Goal: Find contact information: Find contact information

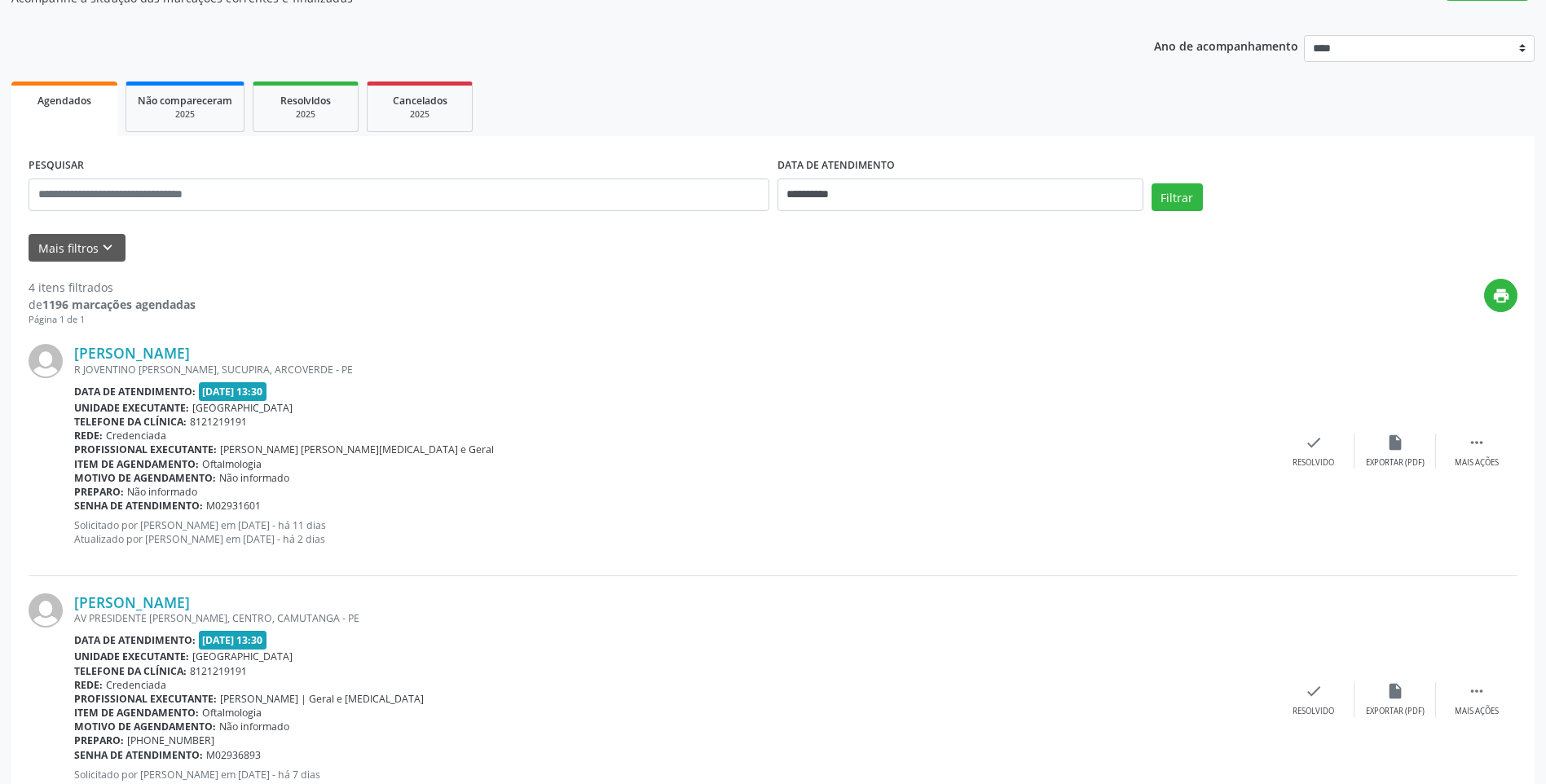
scroll to position [163, 0]
drag, startPoint x: 300, startPoint y: 351, endPoint x: 75, endPoint y: 360, distance: 225.2
click at [75, 360] on div "[PERSON_NAME]" at bounding box center [674, 352] width 1199 height 18
copy link "[PERSON_NAME]"
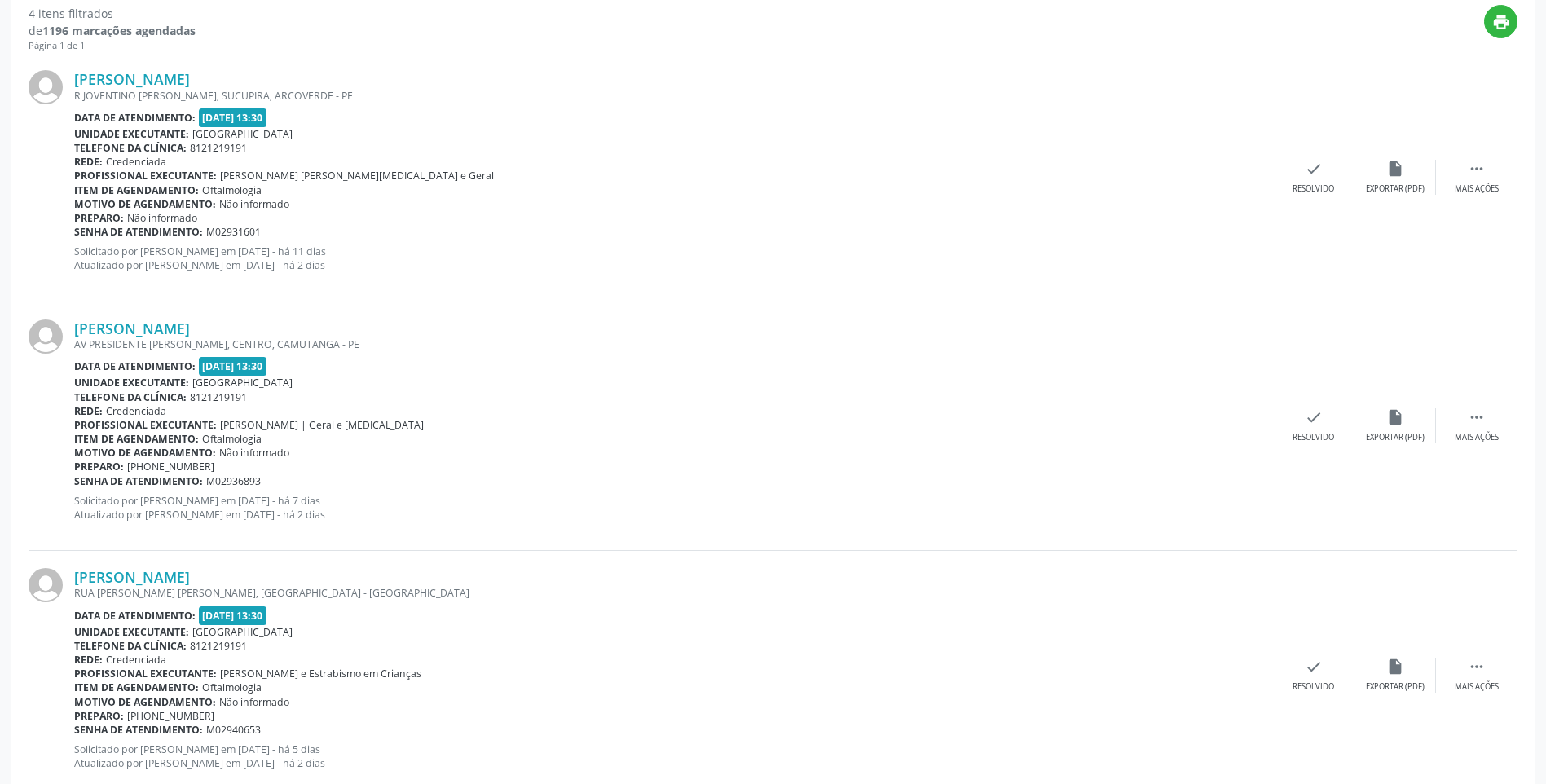
scroll to position [407, 0]
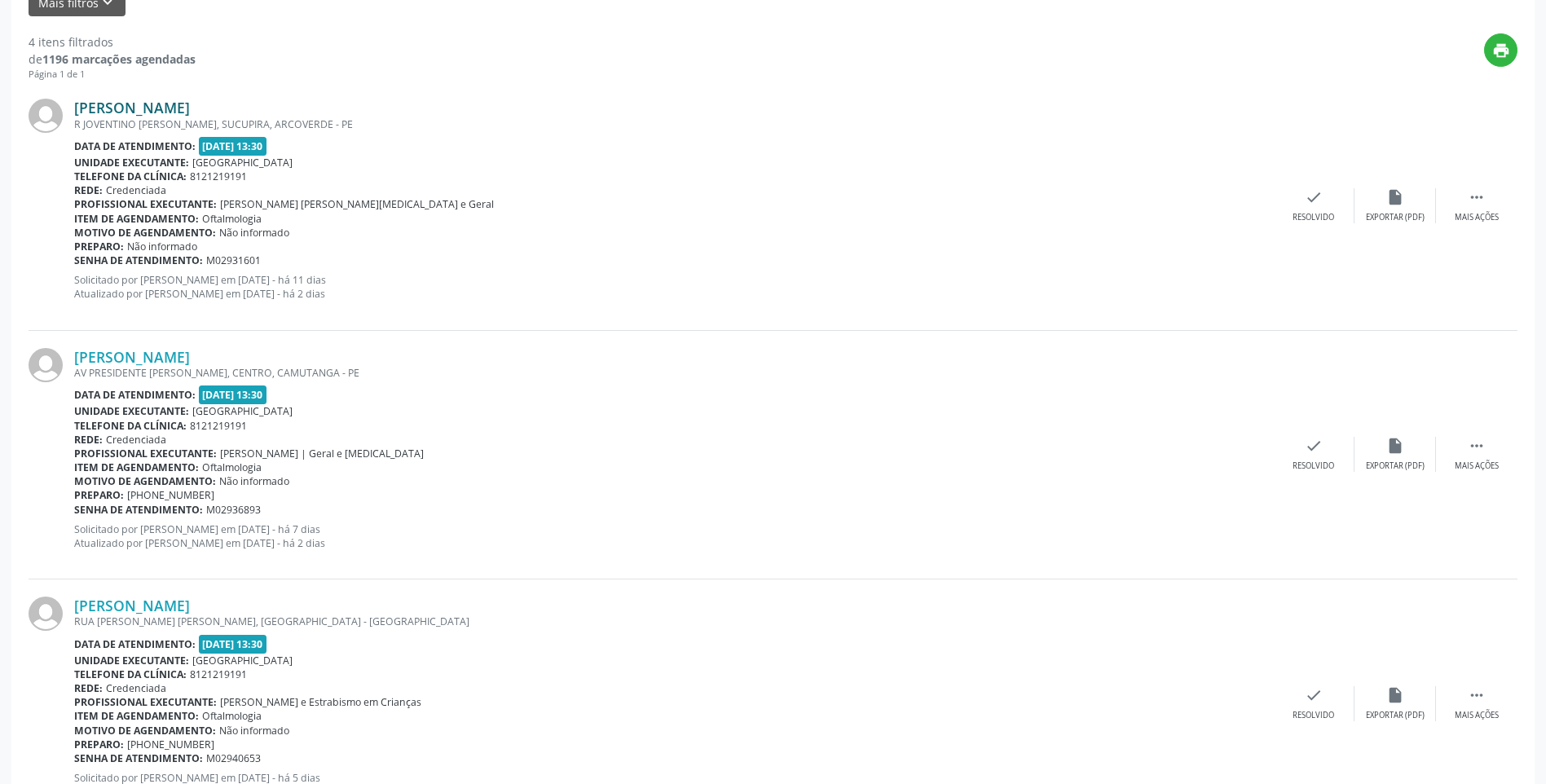
click at [190, 102] on link "[PERSON_NAME]" at bounding box center [132, 107] width 116 height 18
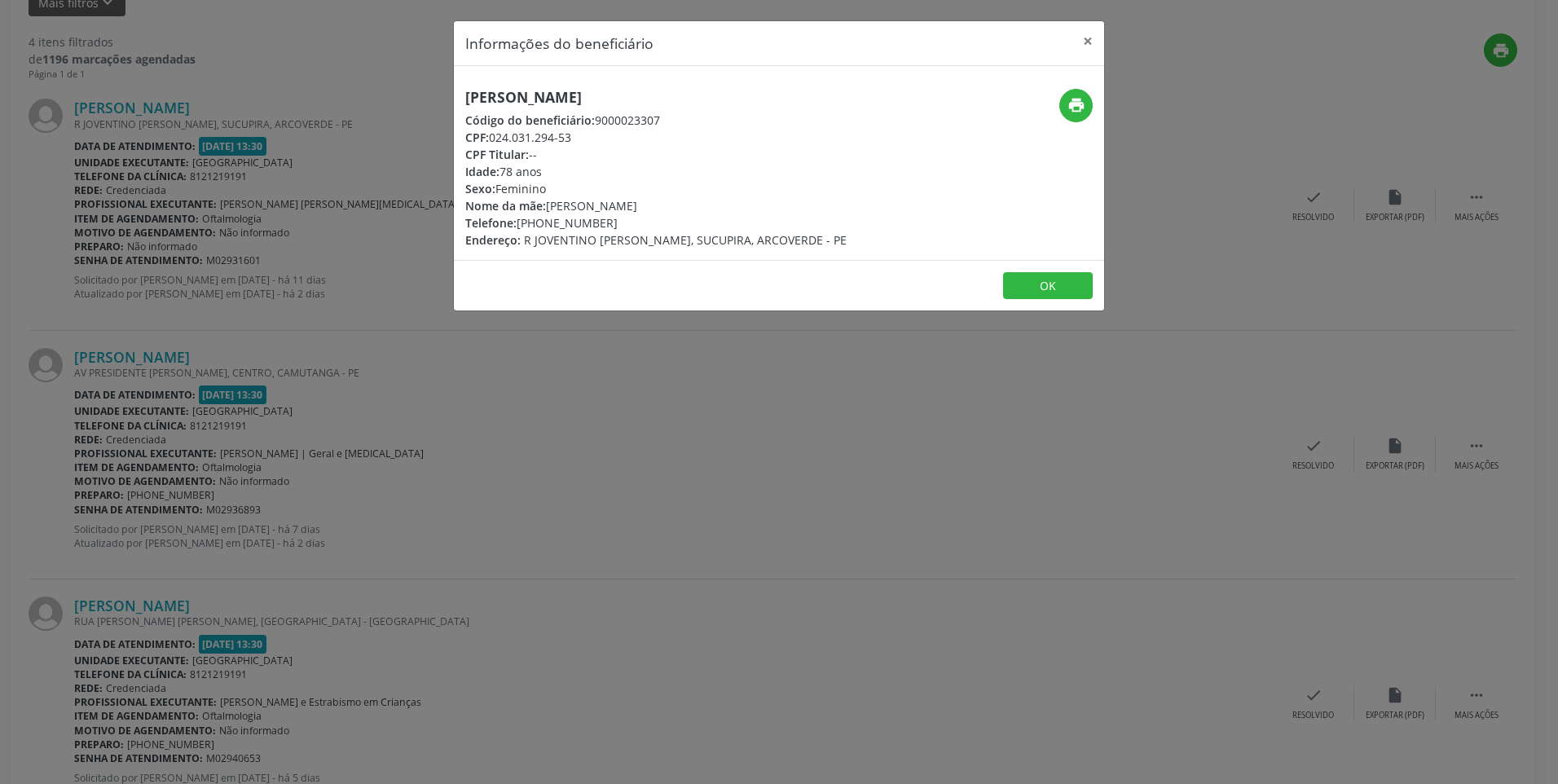
drag, startPoint x: 609, startPoint y: 223, endPoint x: 520, endPoint y: 226, distance: 89.1
click at [520, 226] on div "Telefone: [PHONE_NUMBER]" at bounding box center [656, 223] width 382 height 17
copy div "[PHONE_NUMBER]"
drag, startPoint x: 680, startPoint y: 94, endPoint x: 460, endPoint y: 105, distance: 220.3
click at [460, 105] on div "[PERSON_NAME] Código do beneficiário: 9000023307 CPF: 024.031.294-53 CPF Titula…" at bounding box center [670, 168] width 433 height 160
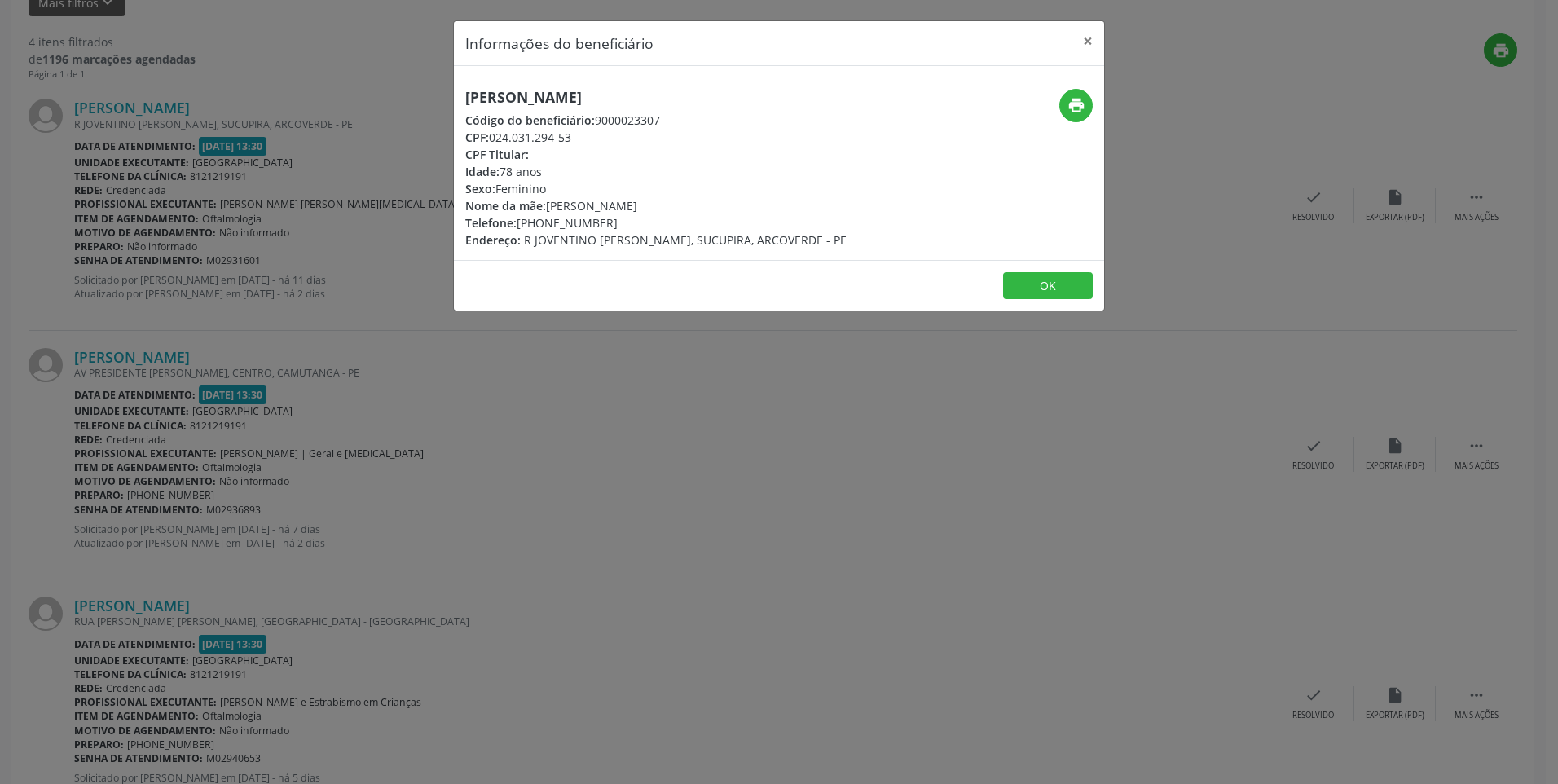
copy h5 "[PERSON_NAME]"
click at [1079, 43] on button "×" at bounding box center [1087, 41] width 33 height 40
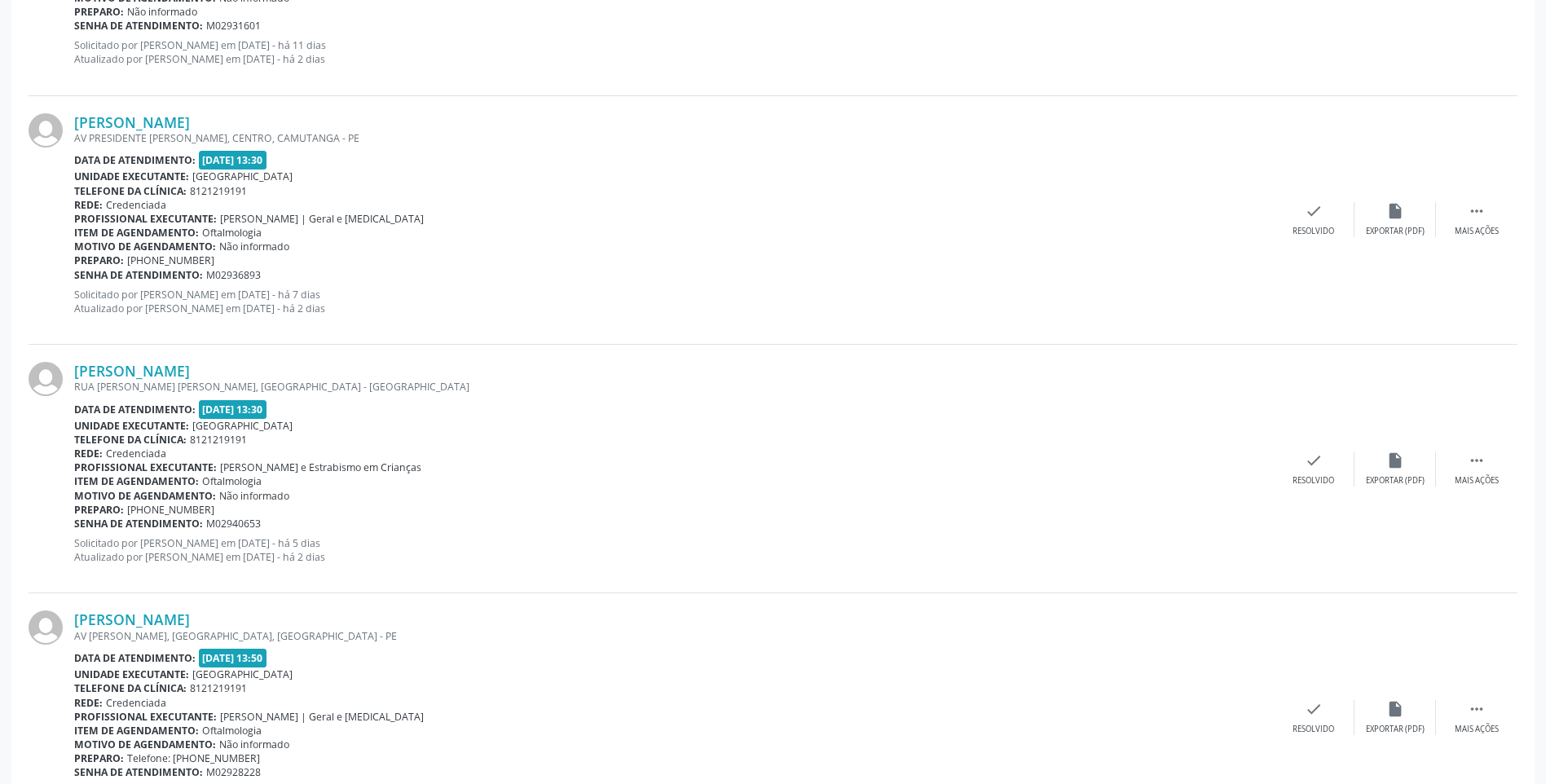
scroll to position [652, 0]
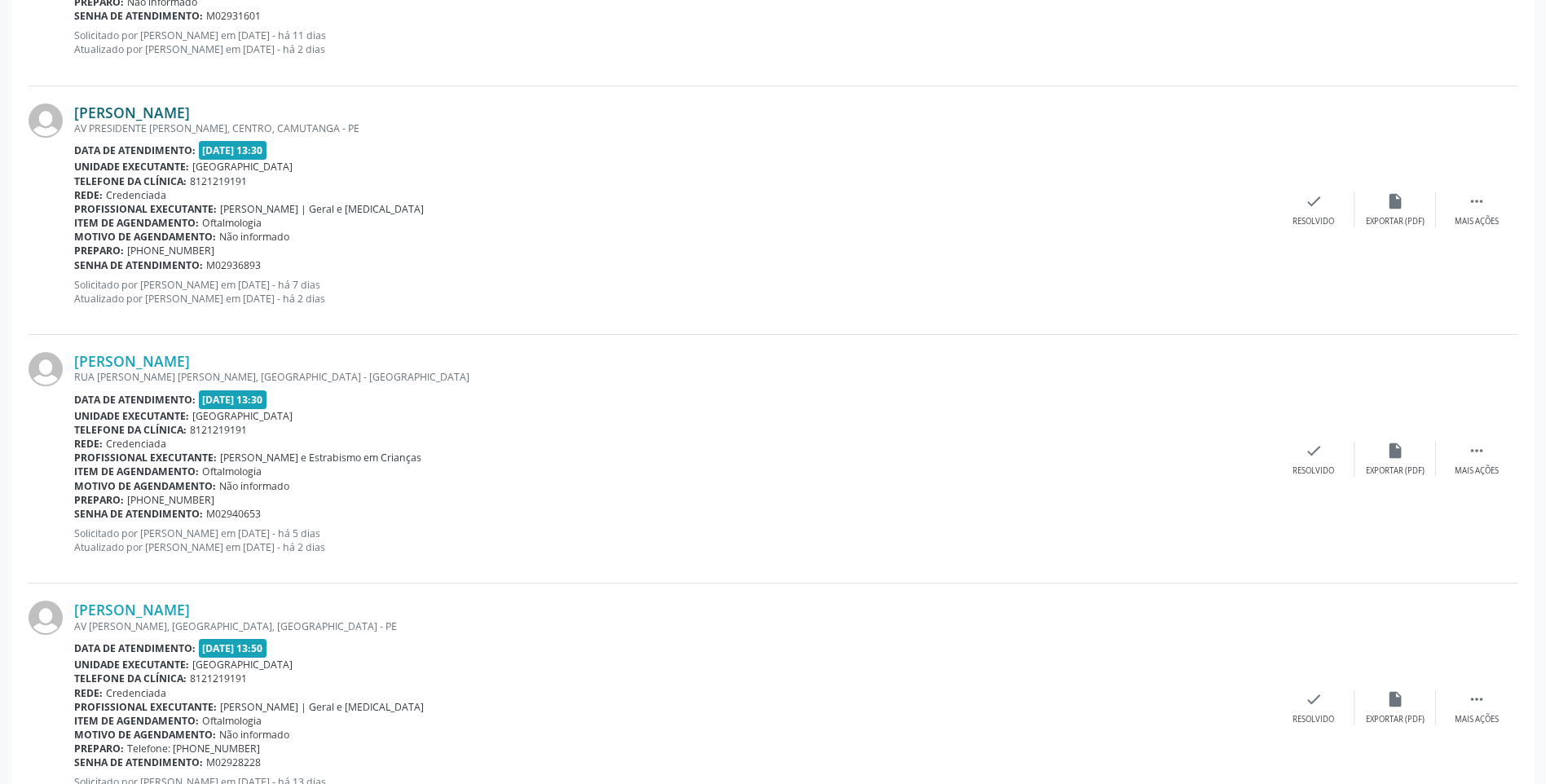
drag, startPoint x: 344, startPoint y: 107, endPoint x: 77, endPoint y: 117, distance: 267.2
click at [77, 117] on div "[PERSON_NAME]" at bounding box center [674, 112] width 1199 height 18
copy link "[PERSON_NAME]"
click at [190, 107] on link "[PERSON_NAME]" at bounding box center [132, 112] width 116 height 18
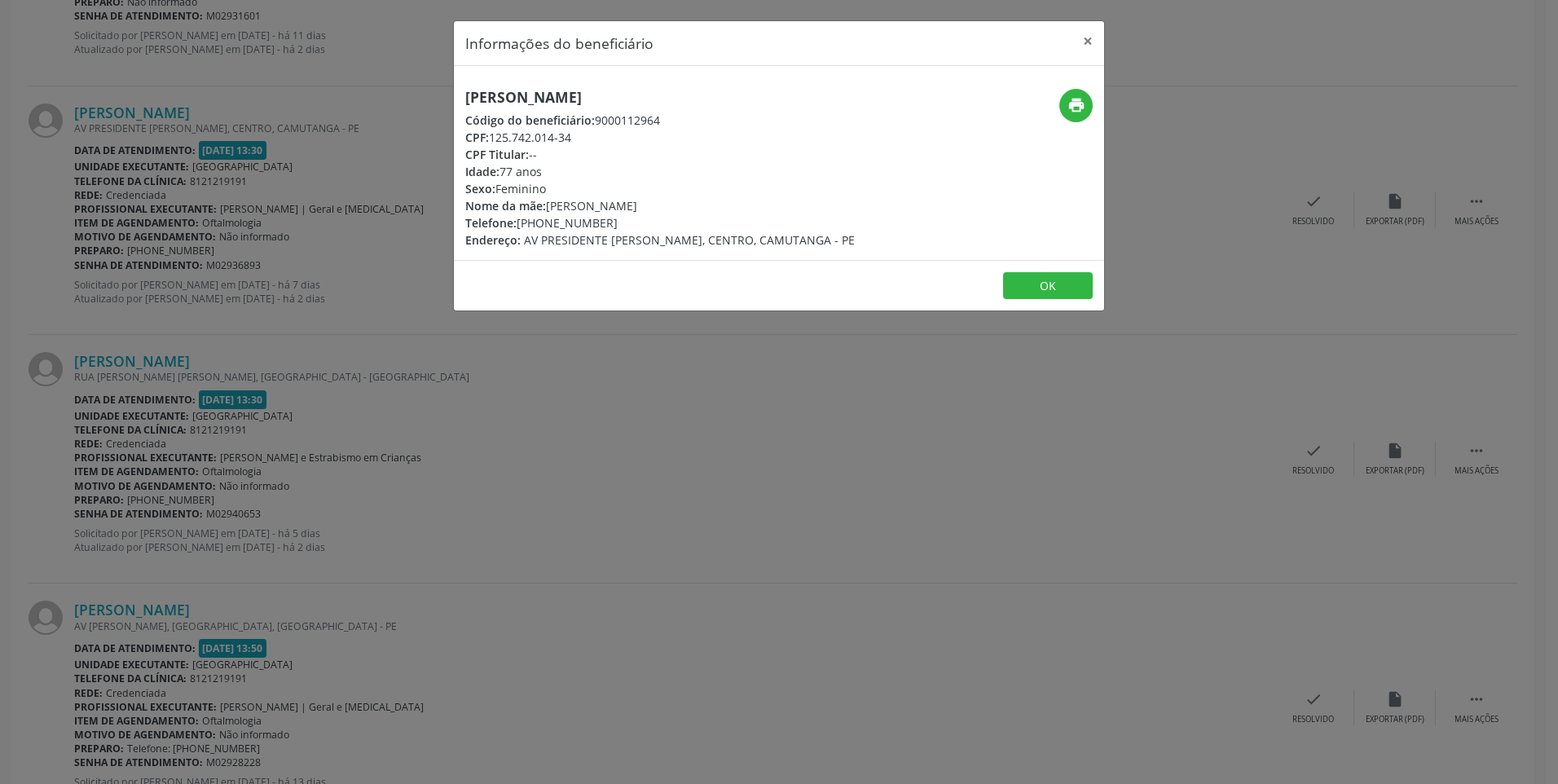
drag, startPoint x: 591, startPoint y: 217, endPoint x: 520, endPoint y: 217, distance: 71.0
click at [520, 217] on div "Telefone: [PHONE_NUMBER]" at bounding box center [660, 223] width 389 height 17
copy div "[PHONE_NUMBER]"
click at [1088, 43] on button "×" at bounding box center [1087, 41] width 33 height 40
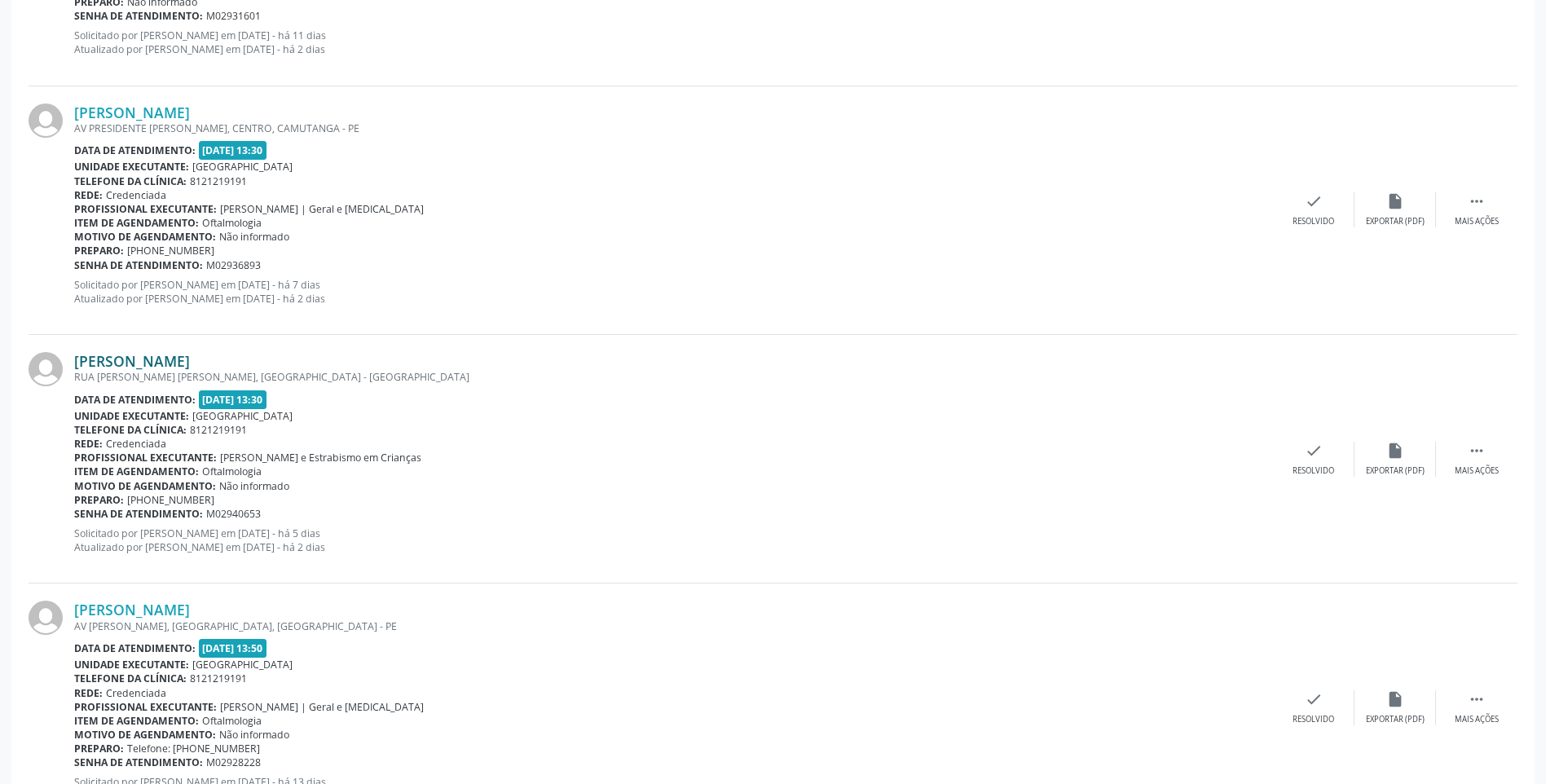
click at [190, 362] on link "[PERSON_NAME]" at bounding box center [132, 360] width 116 height 18
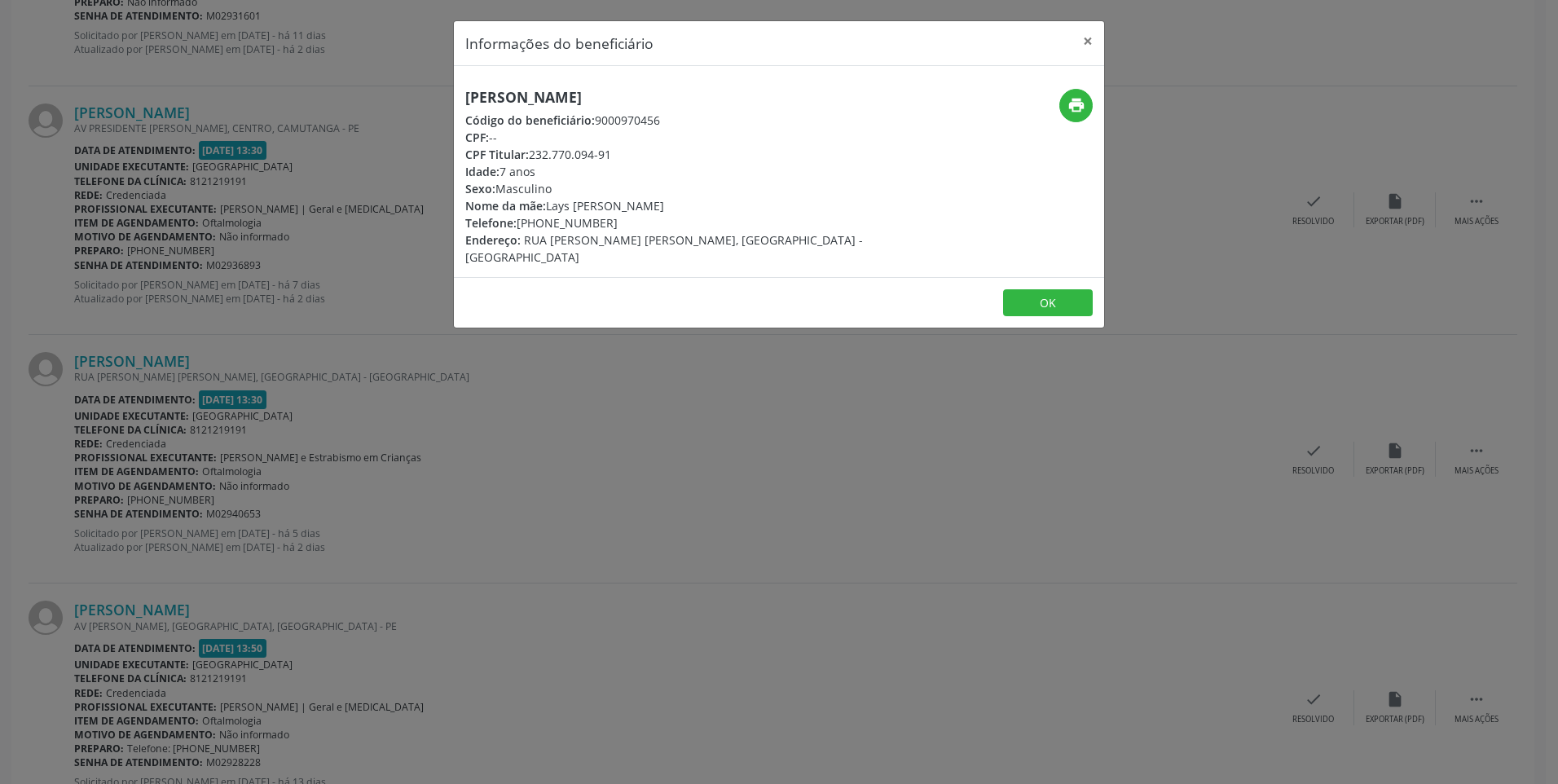
drag, startPoint x: 603, startPoint y: 95, endPoint x: 466, endPoint y: 92, distance: 137.0
click at [466, 92] on h5 "[PERSON_NAME]" at bounding box center [670, 98] width 410 height 17
copy h5 "[PERSON_NAME]"
click at [1072, 102] on icon "print" at bounding box center [1076, 105] width 18 height 18
click at [1093, 42] on button "×" at bounding box center [1087, 41] width 33 height 40
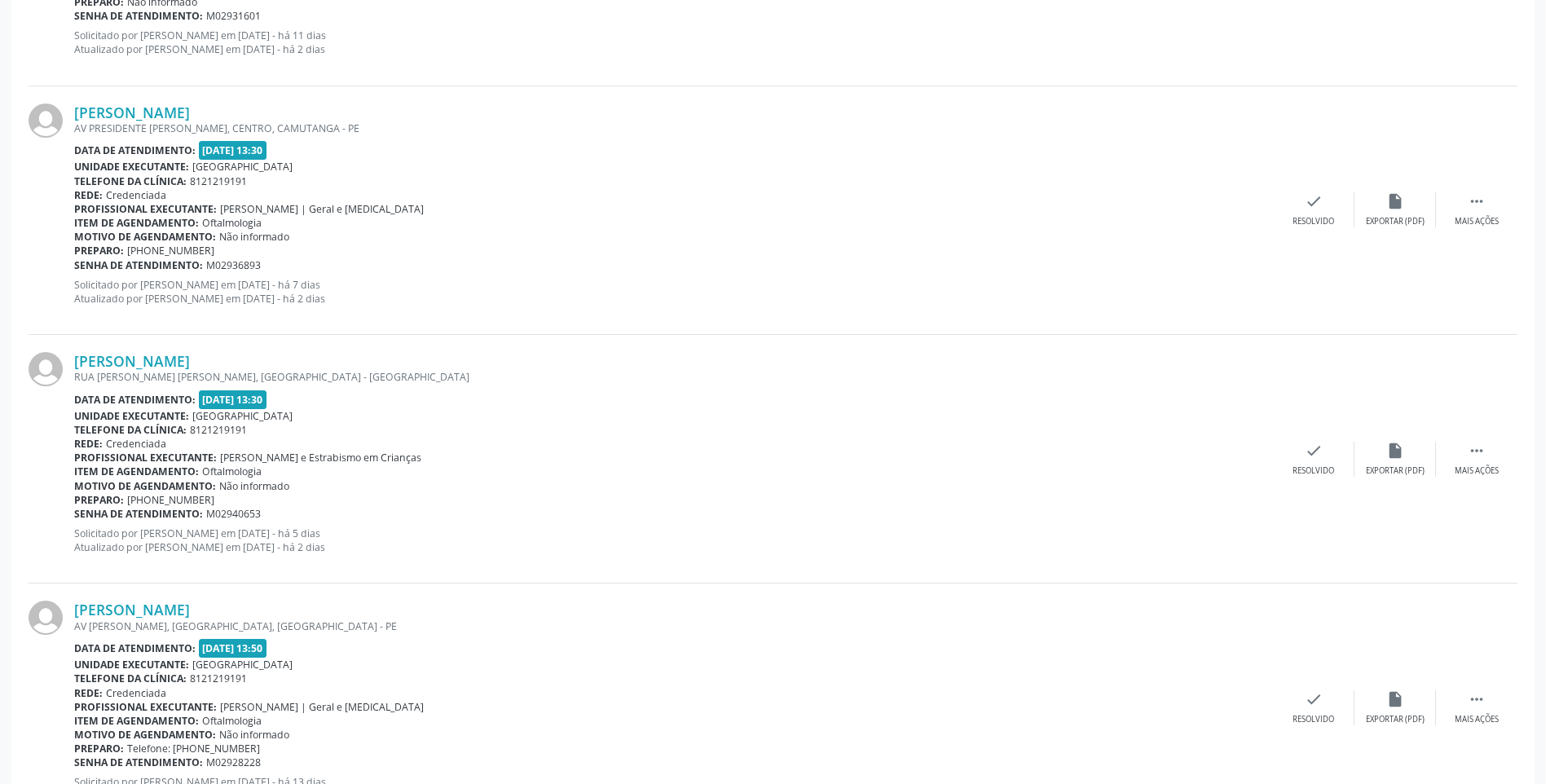
scroll to position [729, 0]
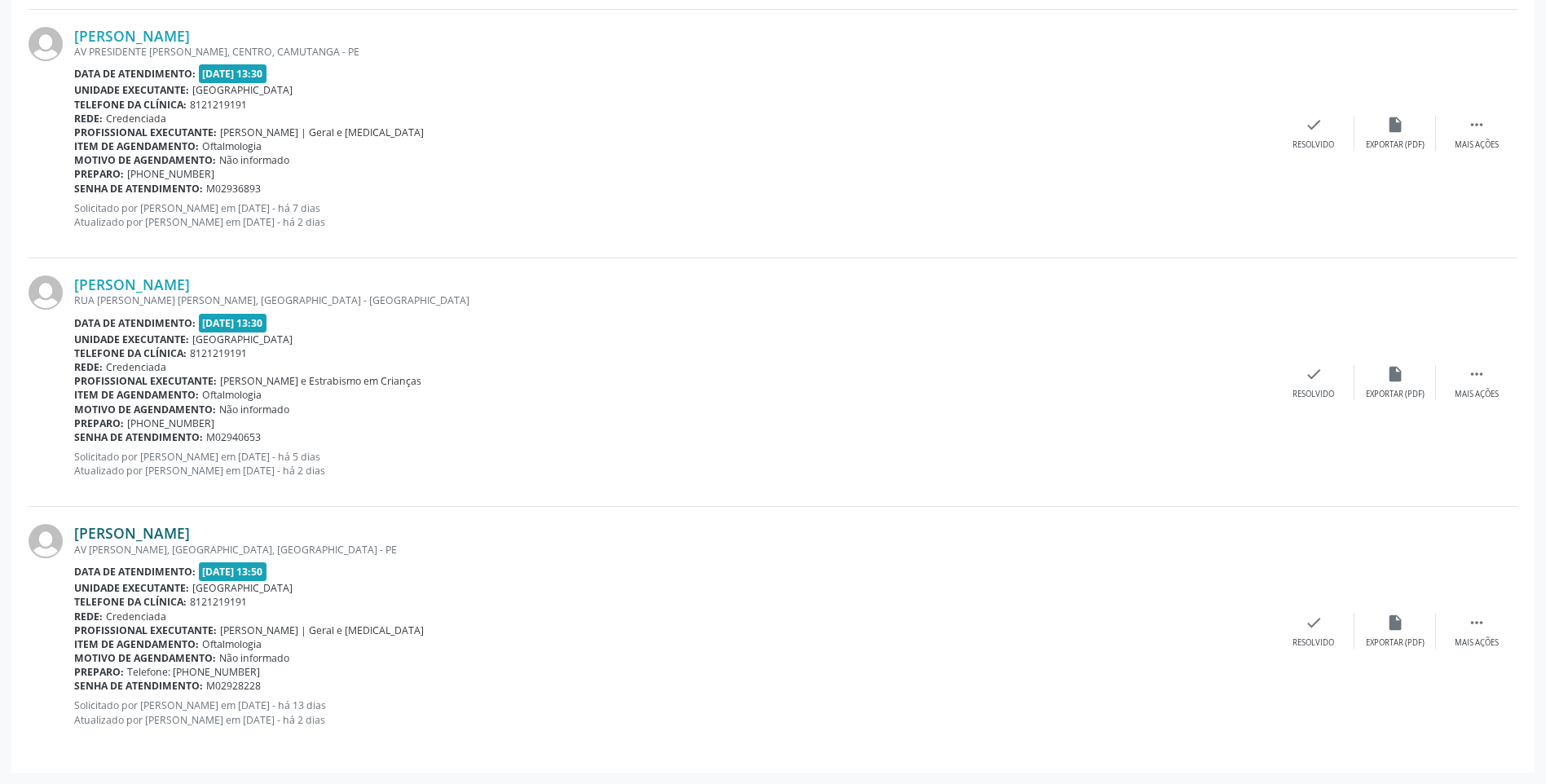
drag, startPoint x: 305, startPoint y: 531, endPoint x: 76, endPoint y: 527, distance: 229.0
click at [76, 527] on div "[PERSON_NAME]" at bounding box center [674, 533] width 1199 height 18
copy link "[PERSON_NAME]"
click at [190, 526] on link "[PERSON_NAME]" at bounding box center [132, 533] width 116 height 18
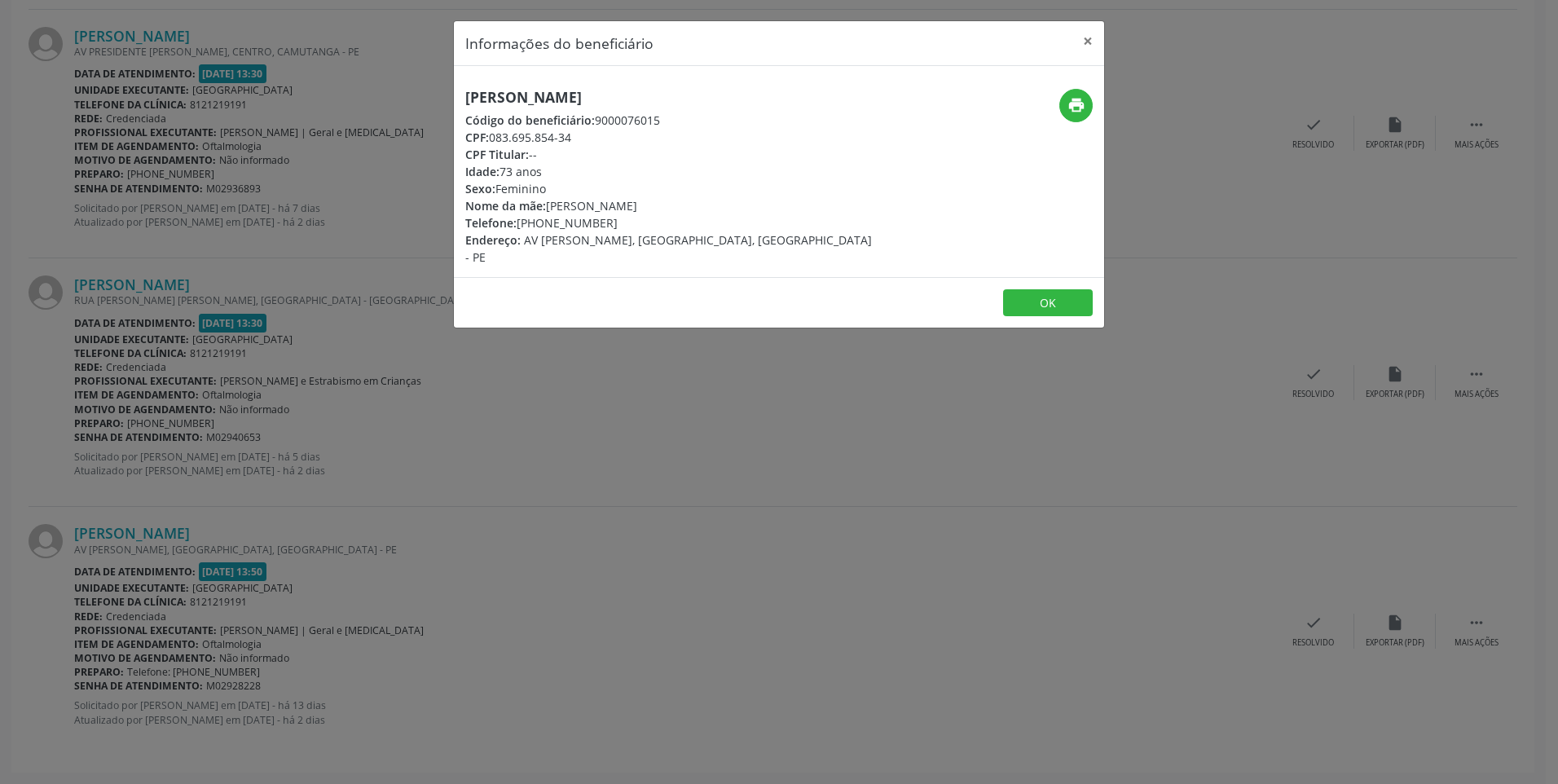
drag, startPoint x: 600, startPoint y: 226, endPoint x: 518, endPoint y: 226, distance: 82.0
click at [518, 226] on div "Telefone: [PHONE_NUMBER]" at bounding box center [670, 223] width 410 height 17
copy div "[PHONE_NUMBER]"
drag, startPoint x: 748, startPoint y: 93, endPoint x: 470, endPoint y: 102, distance: 278.1
click at [470, 102] on h5 "[PERSON_NAME]" at bounding box center [670, 98] width 410 height 17
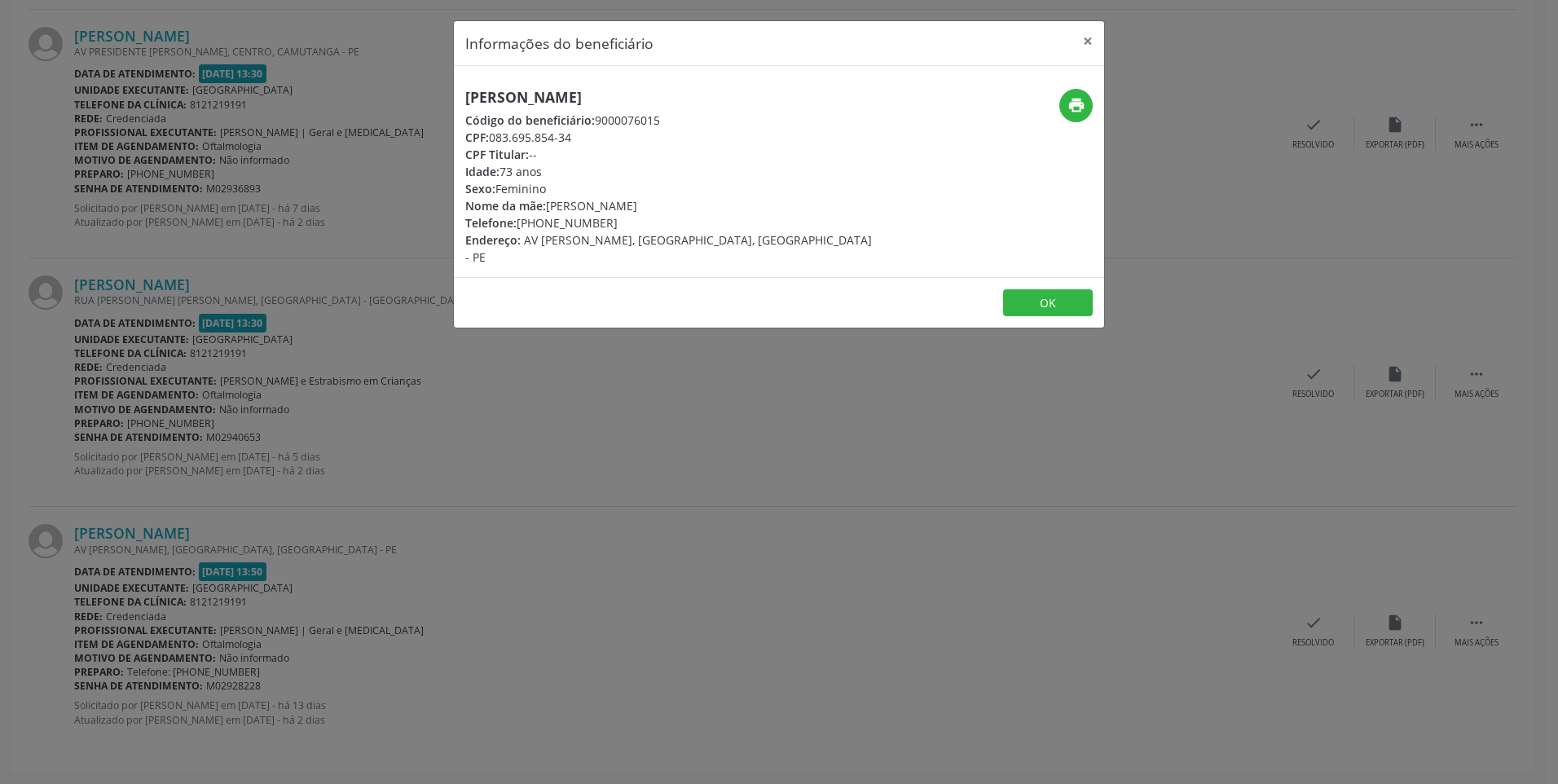
copy h5 "[PERSON_NAME]"
click at [1090, 37] on button "×" at bounding box center [1087, 41] width 33 height 40
